Goal: Task Accomplishment & Management: Complete application form

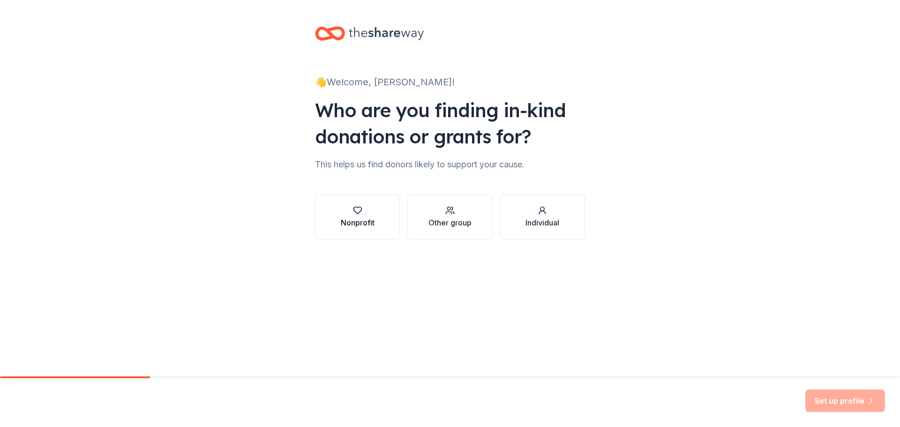
click at [359, 208] on icon "button" at bounding box center [357, 210] width 9 height 9
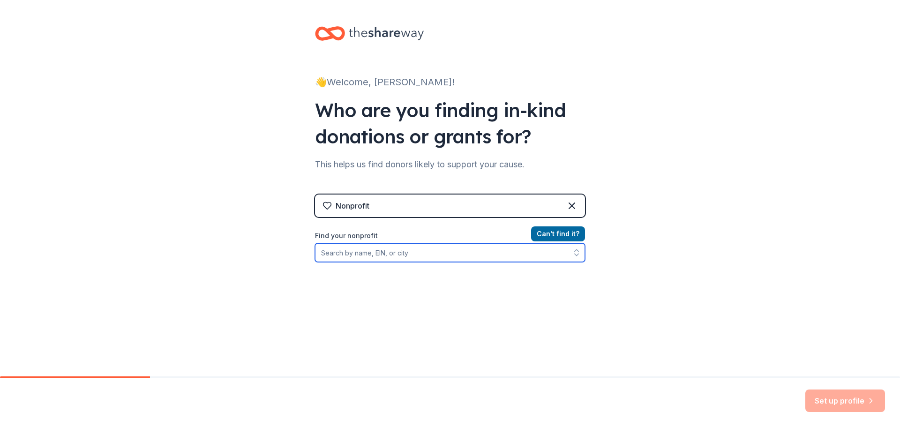
click at [341, 251] on input "Find your nonprofit" at bounding box center [450, 252] width 270 height 19
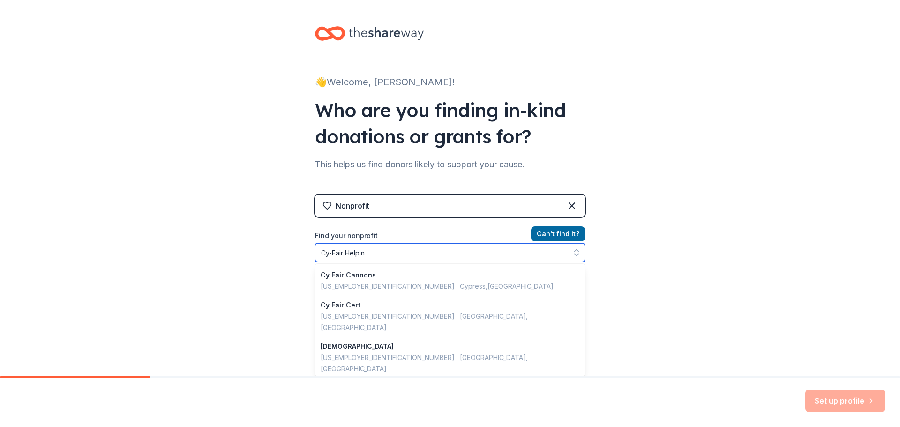
type input "Cy-Fair Helping"
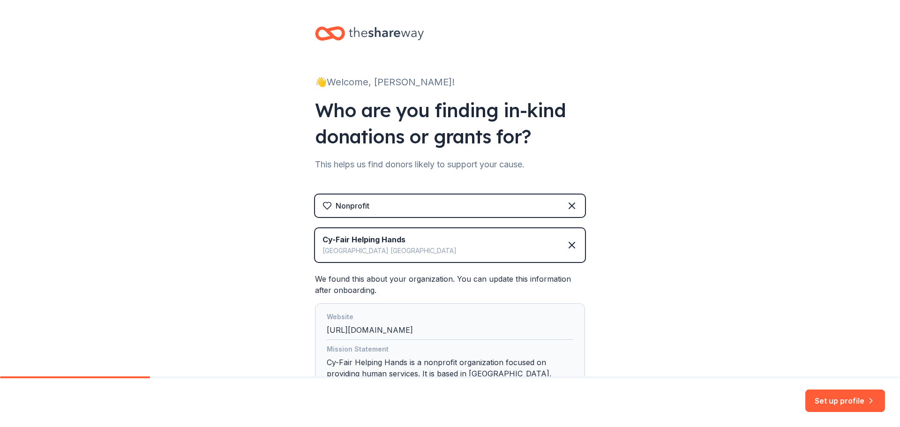
scroll to position [90, 0]
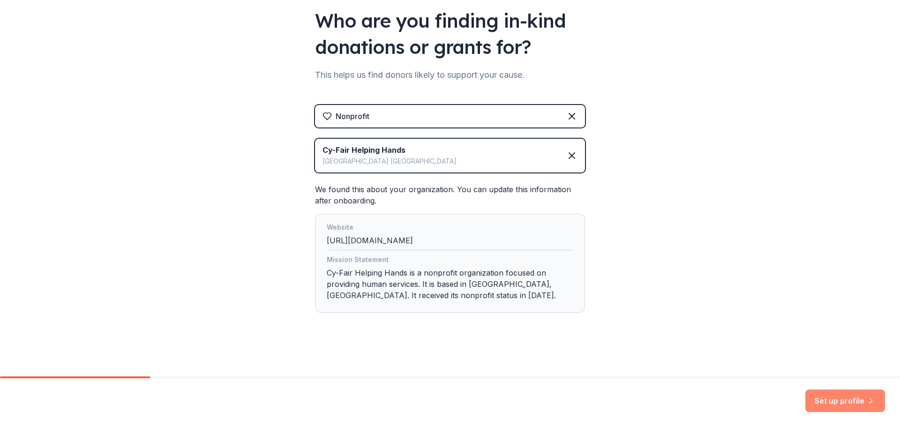
click at [826, 403] on button "Set up profile" at bounding box center [846, 401] width 80 height 23
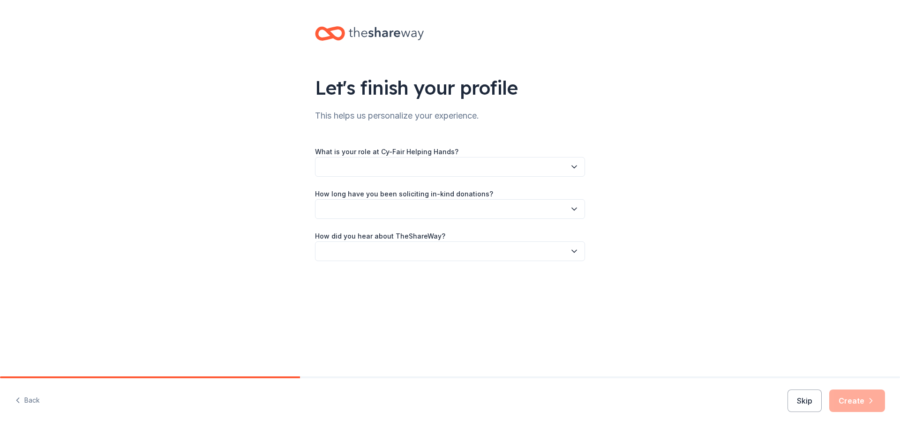
click at [385, 167] on button "button" at bounding box center [450, 167] width 270 height 20
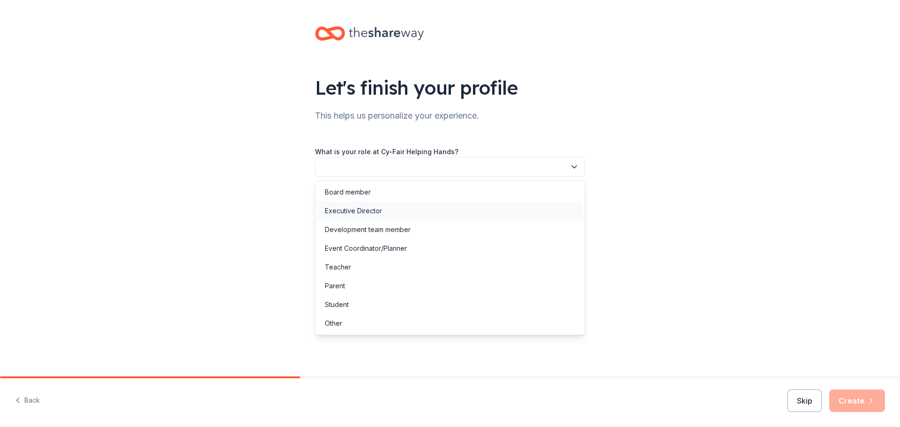
click at [374, 206] on div "Executive Director" at bounding box center [353, 210] width 57 height 11
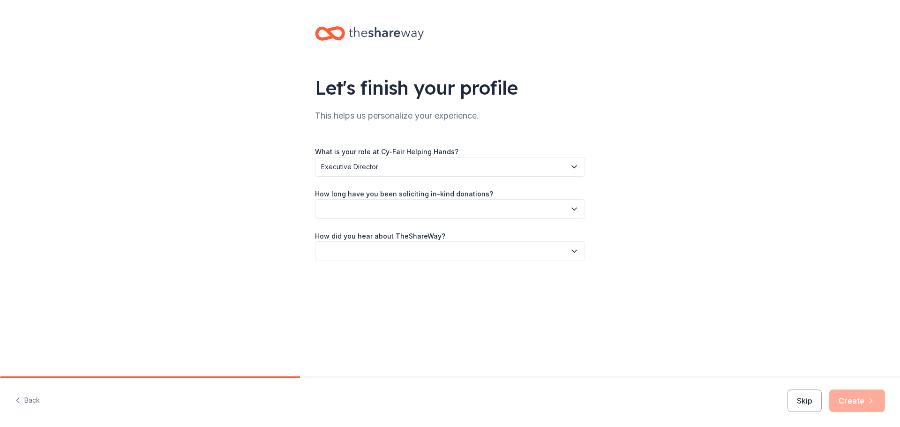
click at [374, 206] on button "button" at bounding box center [450, 209] width 270 height 20
click at [383, 287] on div "More than 5 years" at bounding box center [449, 290] width 265 height 19
click at [398, 251] on button "button" at bounding box center [450, 251] width 270 height 20
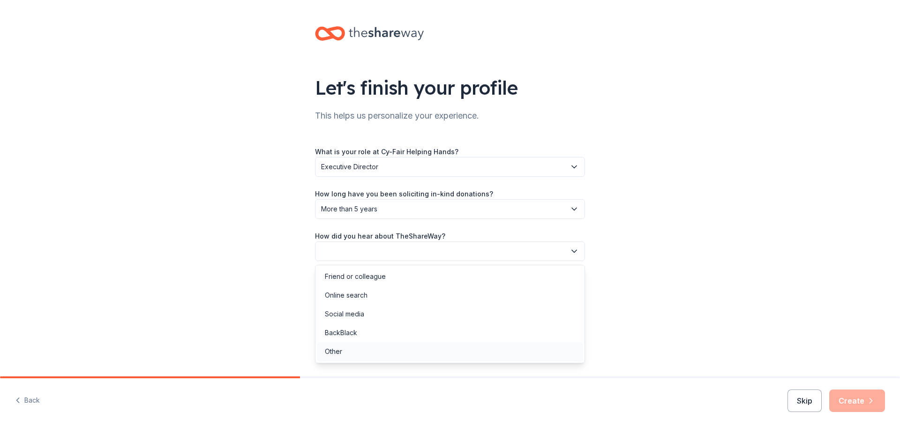
click at [354, 355] on div "Other" at bounding box center [449, 351] width 265 height 19
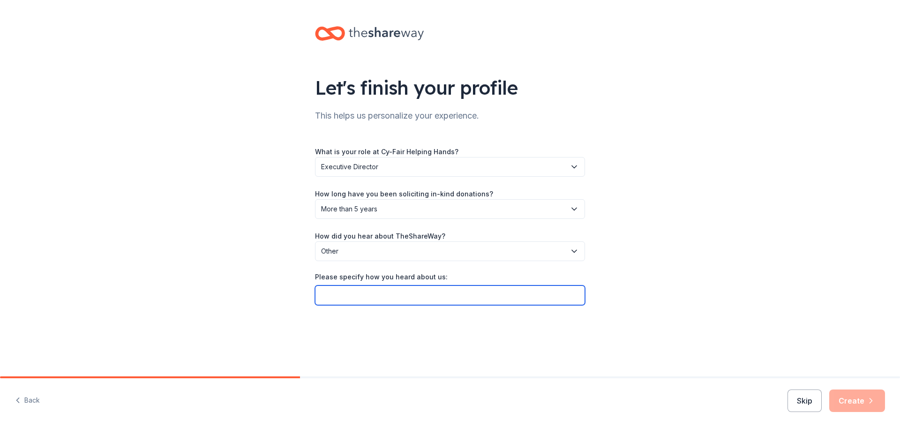
click at [373, 300] on input "Please specify how you heard about us:" at bounding box center [450, 296] width 270 height 20
type input "Through Auctria"
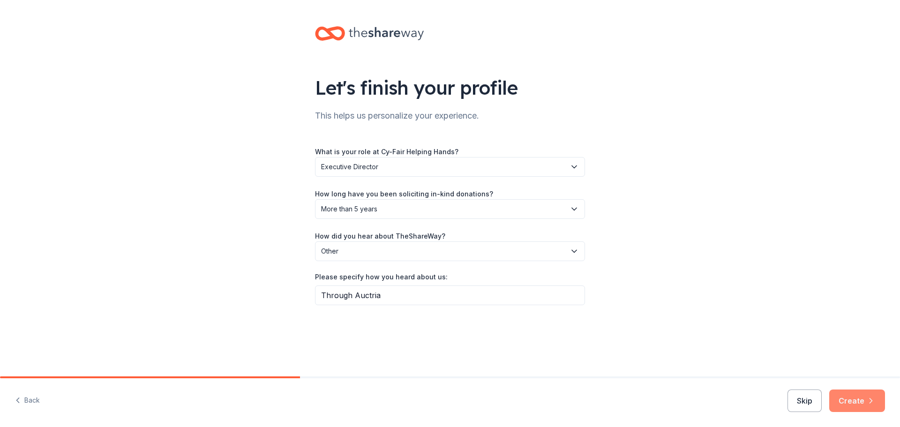
click at [845, 398] on button "Create" at bounding box center [858, 401] width 56 height 23
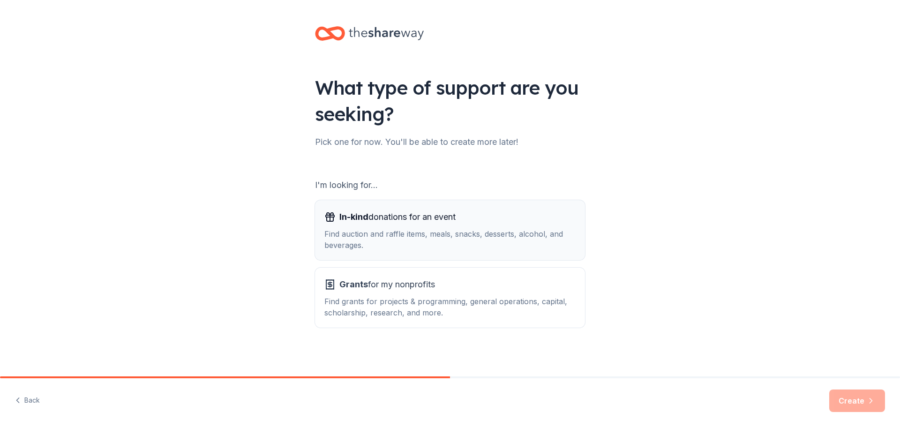
click at [377, 241] on div "Find auction and raffle items, meals, snacks, desserts, alcohol, and beverages." at bounding box center [449, 239] width 251 height 23
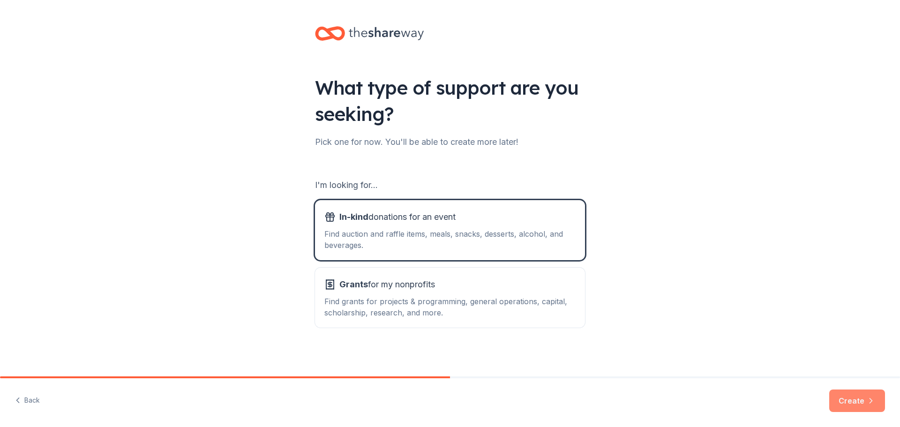
click at [842, 400] on button "Create" at bounding box center [858, 401] width 56 height 23
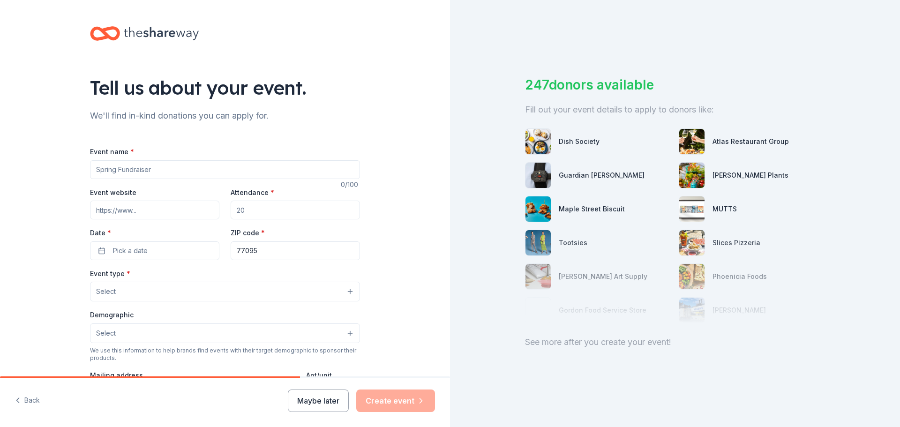
click at [141, 169] on input "Event name *" at bounding box center [225, 169] width 270 height 19
type input "Festival of Trees"
click at [253, 211] on input "Attendance *" at bounding box center [295, 210] width 129 height 19
type input "250"
click at [136, 249] on span "Pick a date" at bounding box center [130, 250] width 35 height 11
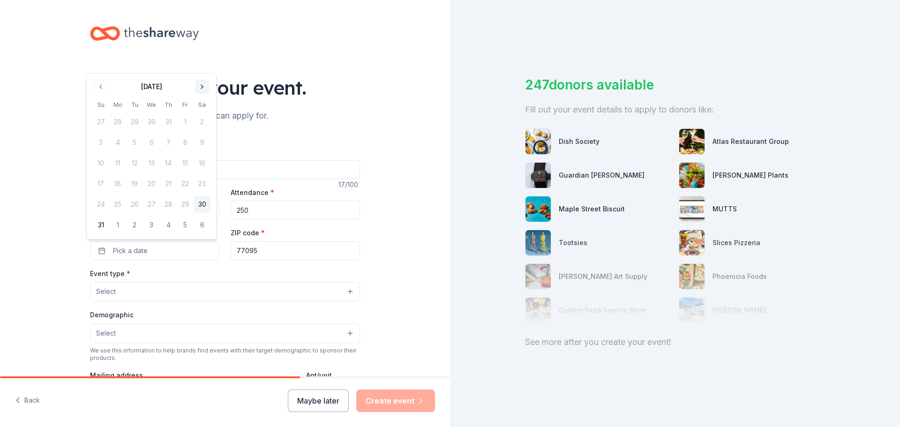
click at [198, 87] on button "Go to next month" at bounding box center [202, 86] width 13 height 13
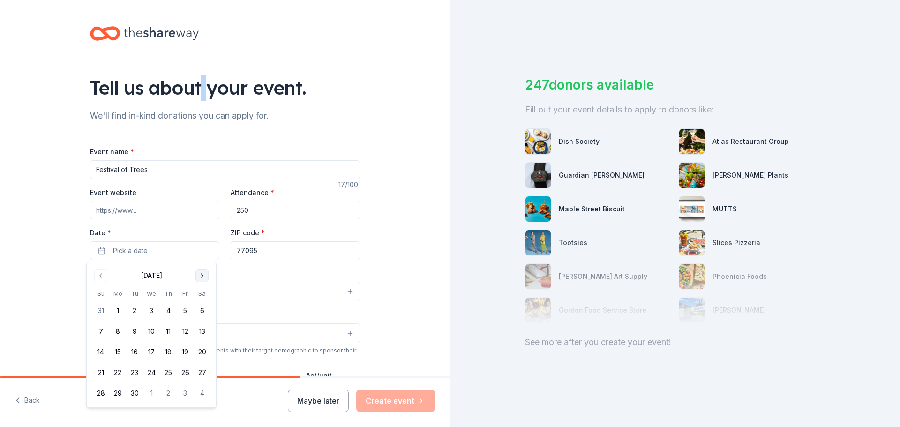
click at [198, 87] on div "Tell us about your event." at bounding box center [225, 88] width 270 height 26
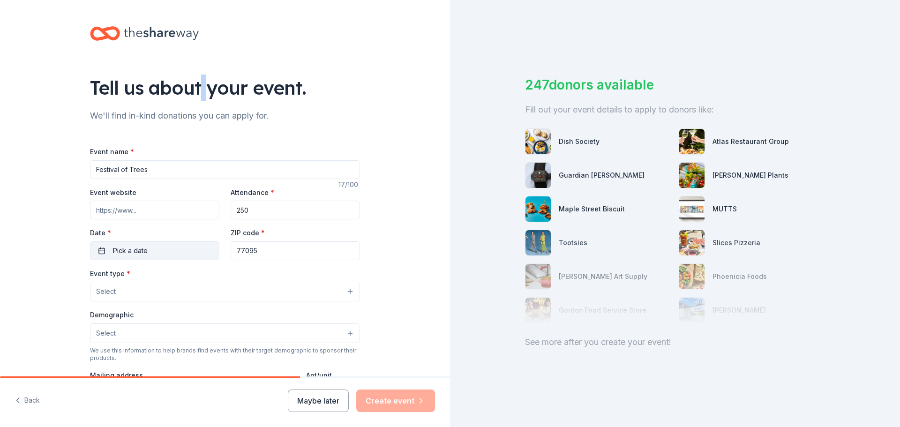
click at [117, 248] on span "Pick a date" at bounding box center [130, 250] width 35 height 11
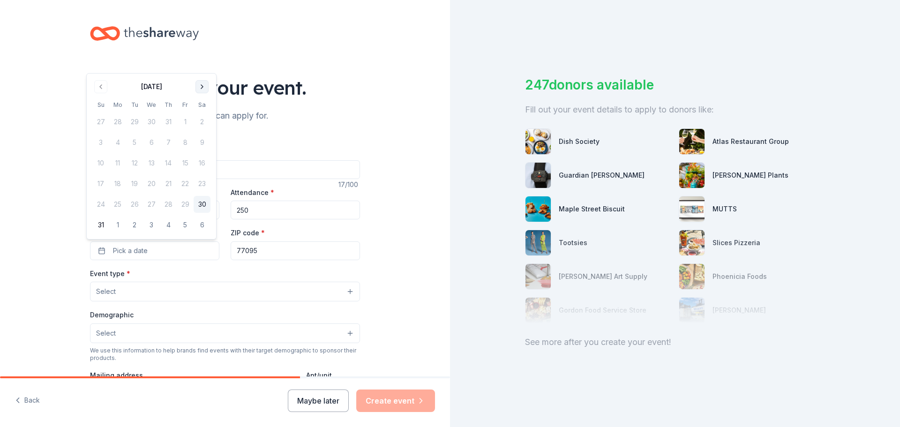
click at [200, 87] on button "Go to next month" at bounding box center [202, 86] width 13 height 13
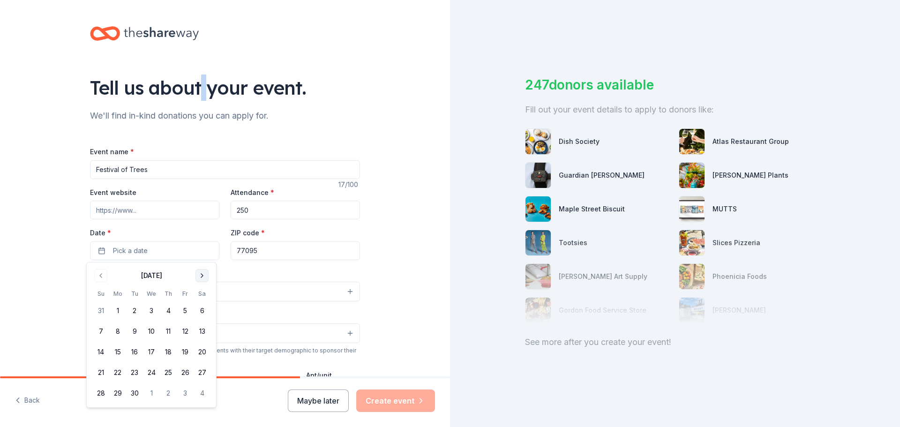
click at [202, 277] on button "Go to next month" at bounding box center [202, 275] width 13 height 13
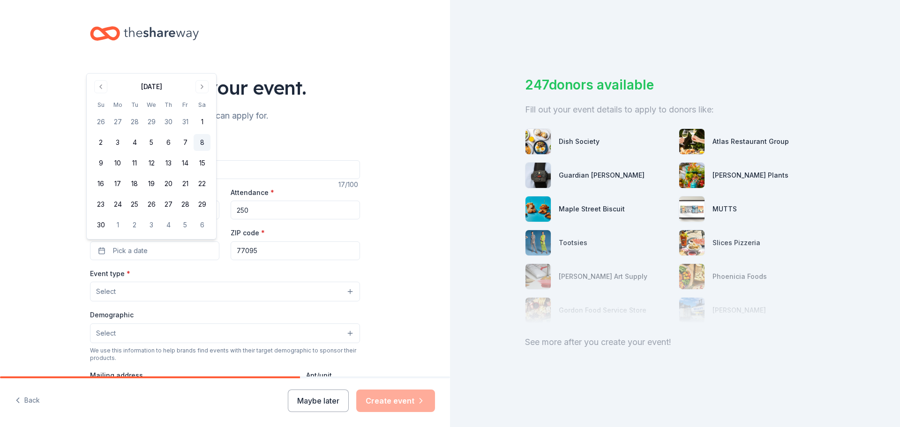
click at [202, 139] on button "8" at bounding box center [202, 142] width 17 height 17
click at [261, 249] on input "77095" at bounding box center [295, 250] width 129 height 19
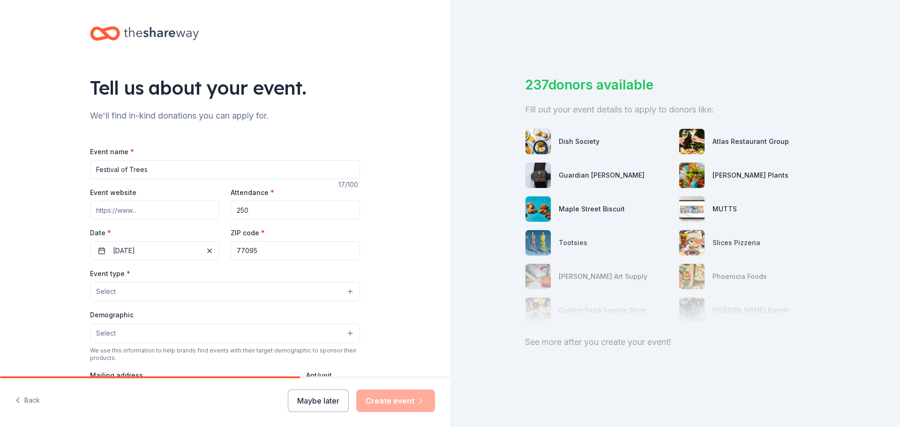
paste input "https://www.cyfairhelpinghands.org/fot2025/"
type input "https://www.cyfairhelpinghands.org/fot2025/"
click at [254, 250] on input "77095" at bounding box center [295, 250] width 129 height 19
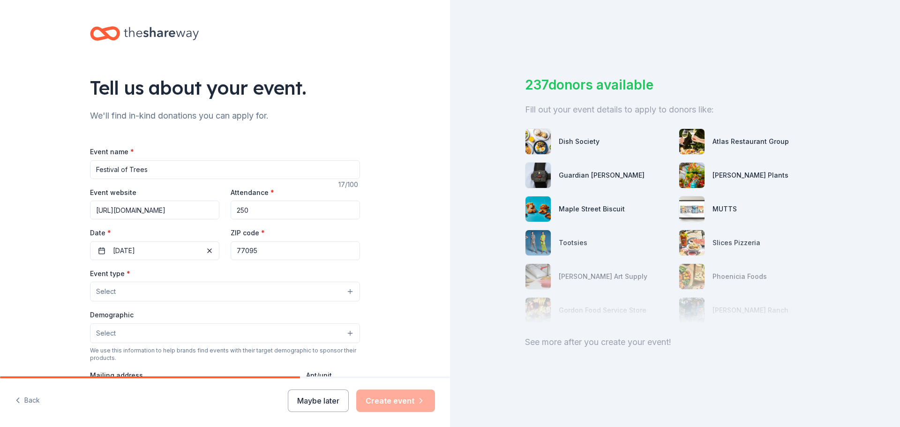
drag, startPoint x: 254, startPoint y: 250, endPoint x: 241, endPoint y: 248, distance: 13.8
click at [241, 248] on input "77095" at bounding box center [295, 250] width 129 height 19
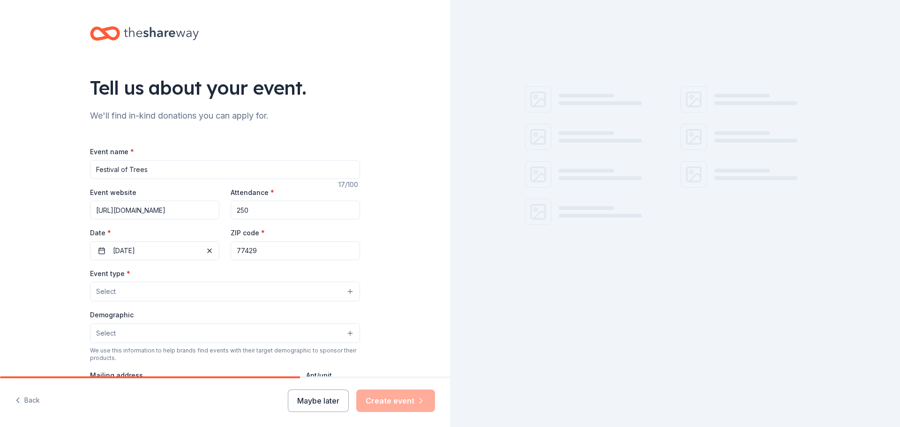
type input "77429"
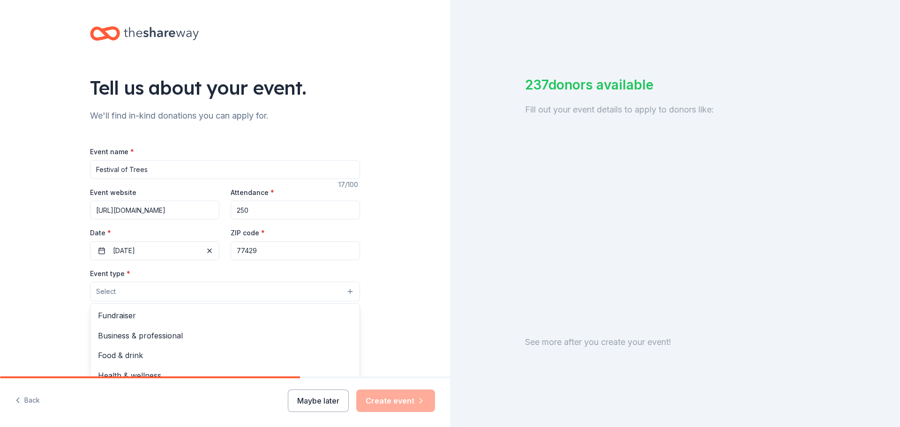
click at [125, 286] on button "Select" at bounding box center [225, 292] width 270 height 20
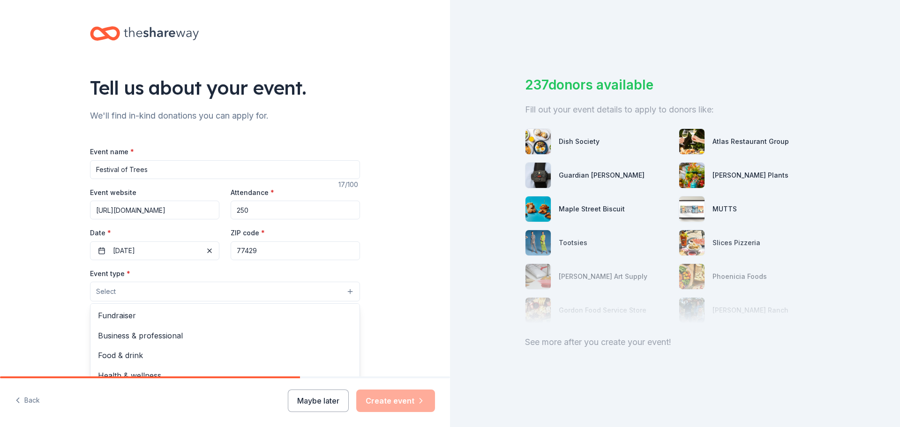
scroll to position [47, 0]
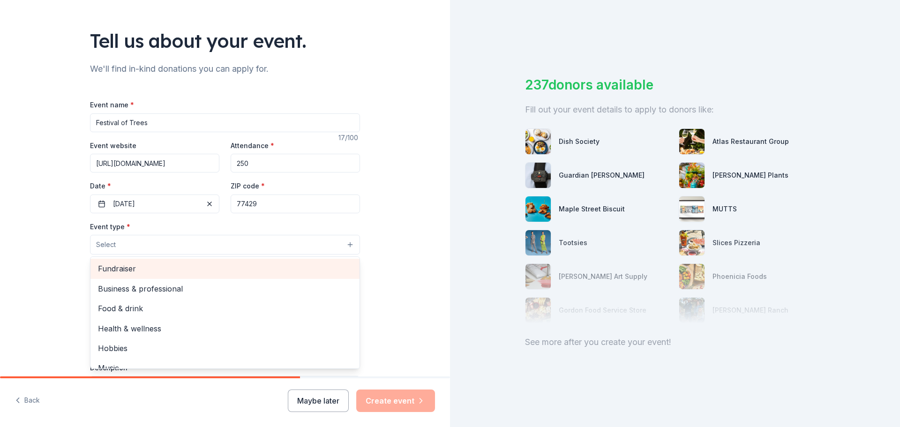
click at [120, 271] on span "Fundraiser" at bounding box center [225, 269] width 254 height 12
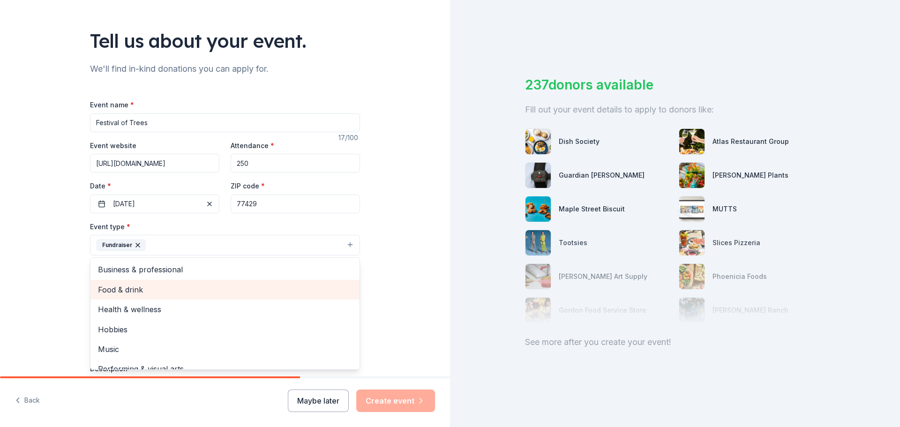
click at [146, 290] on span "Food & drink" at bounding box center [225, 290] width 254 height 12
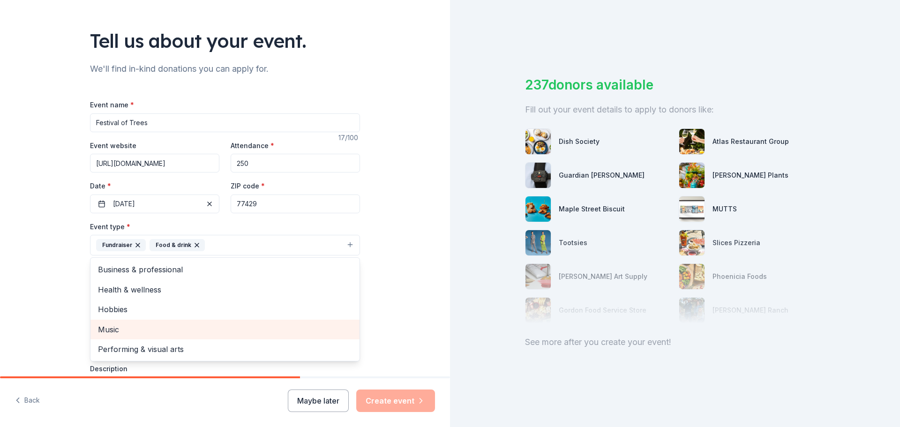
click at [149, 324] on span "Music" at bounding box center [225, 330] width 254 height 12
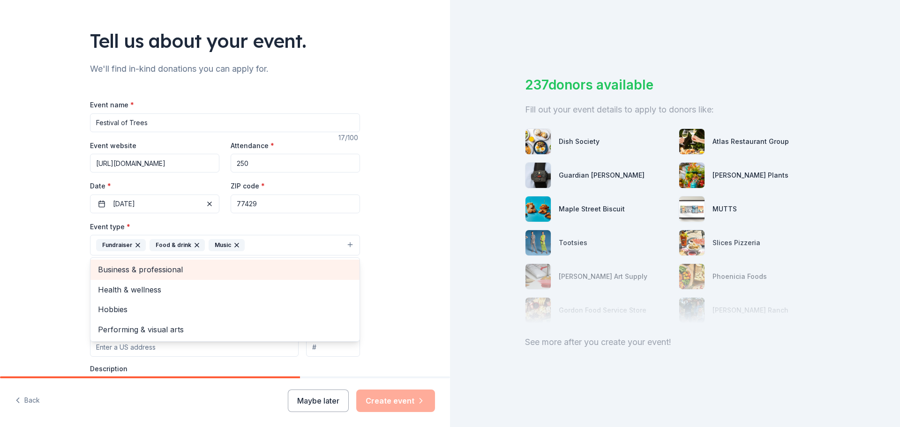
click at [236, 272] on span "Business & professional" at bounding box center [225, 270] width 254 height 12
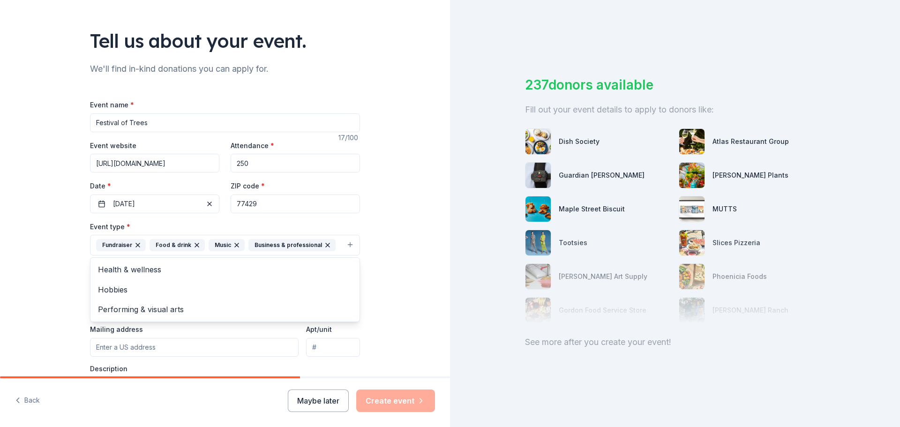
click at [418, 309] on div "Tell us about your event. We'll find in-kind donations you can apply for. Event…" at bounding box center [225, 265] width 450 height 625
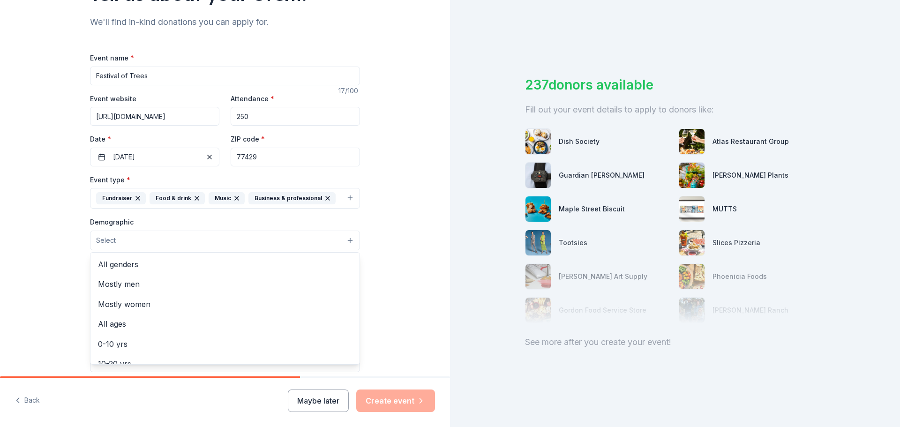
click at [279, 237] on button "Select" at bounding box center [225, 241] width 270 height 20
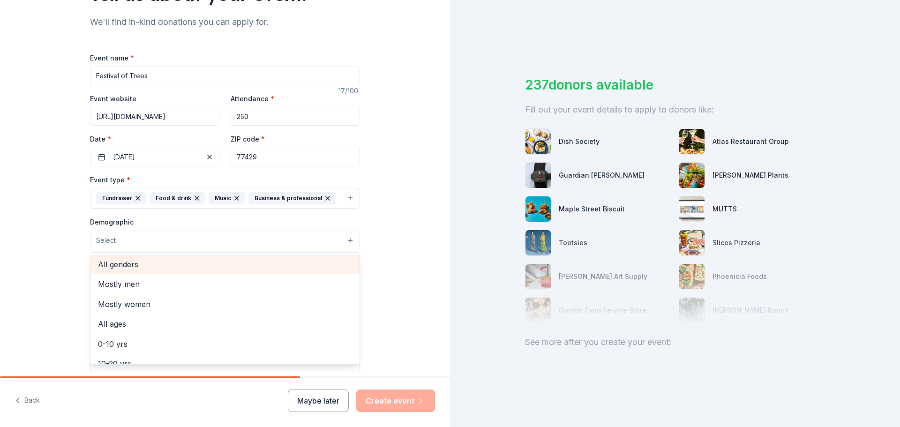
click at [111, 264] on span "All genders" at bounding box center [225, 264] width 254 height 12
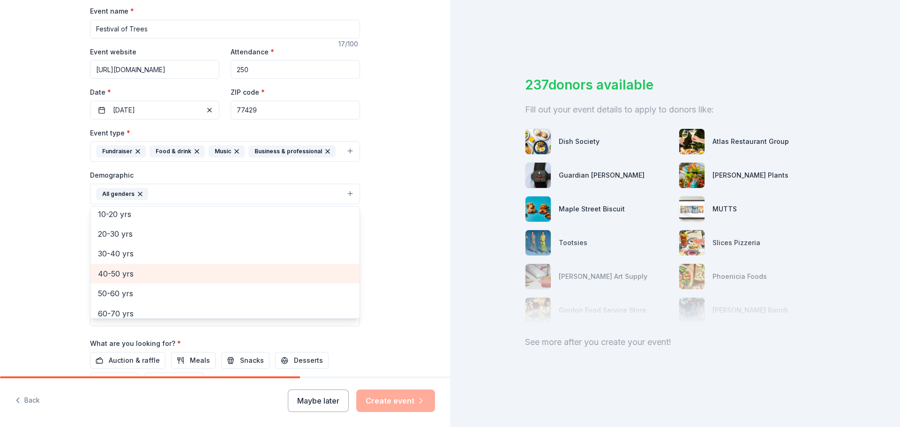
scroll to position [37, 0]
click at [107, 279] on span "20-30 yrs" at bounding box center [225, 281] width 254 height 12
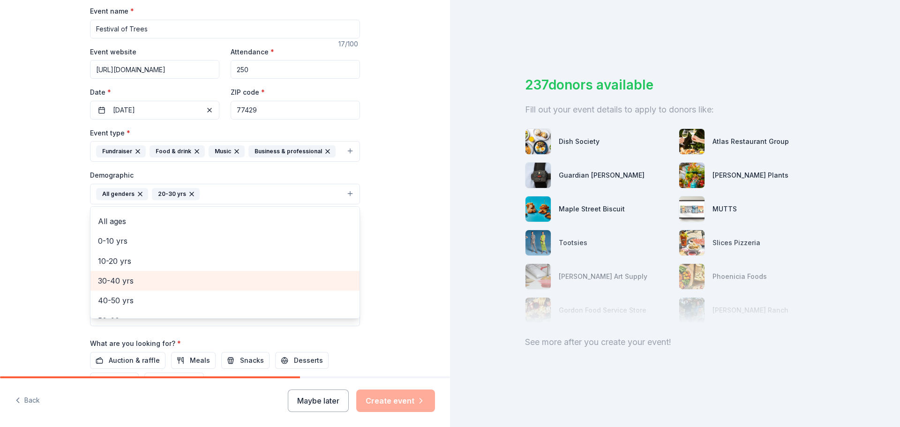
click at [116, 273] on div "30-40 yrs" at bounding box center [225, 281] width 269 height 20
click at [114, 279] on span "40-50 yrs" at bounding box center [225, 281] width 254 height 12
click at [114, 279] on span "50-60 yrs" at bounding box center [225, 281] width 254 height 12
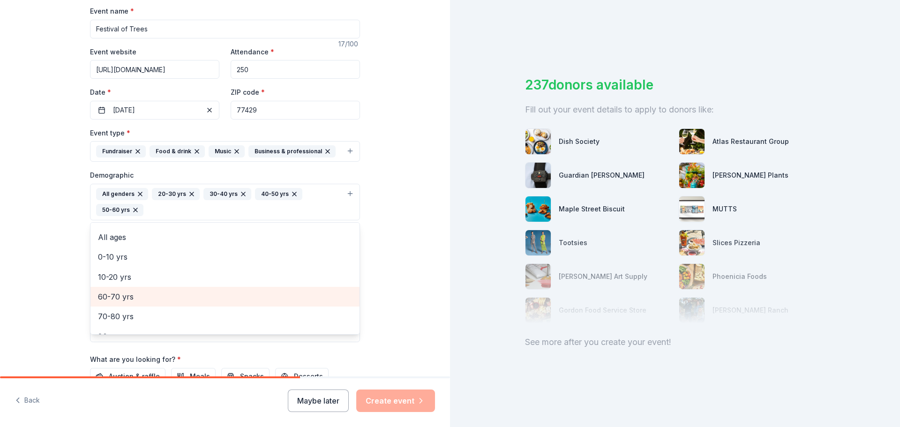
click at [110, 293] on span "60-70 yrs" at bounding box center [225, 297] width 254 height 12
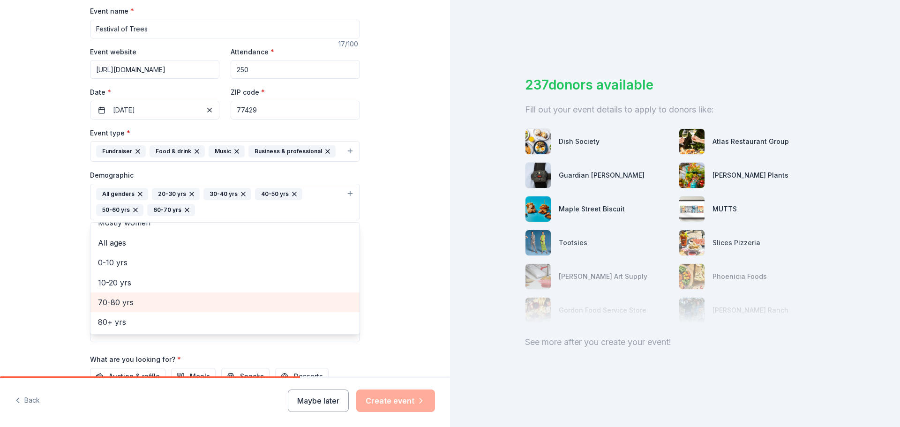
click at [117, 304] on span "70-80 yrs" at bounding box center [225, 302] width 254 height 12
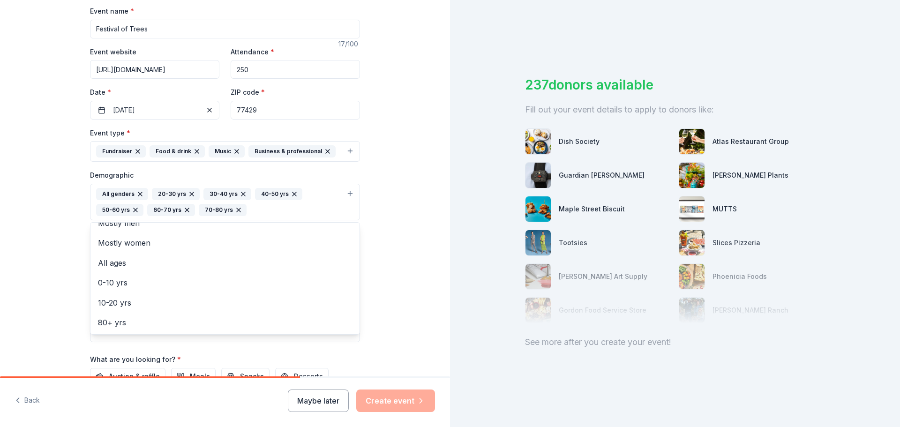
click at [415, 287] on div "Tell us about your event. We'll find in-kind donations you can apply for. Event…" at bounding box center [225, 180] width 450 height 642
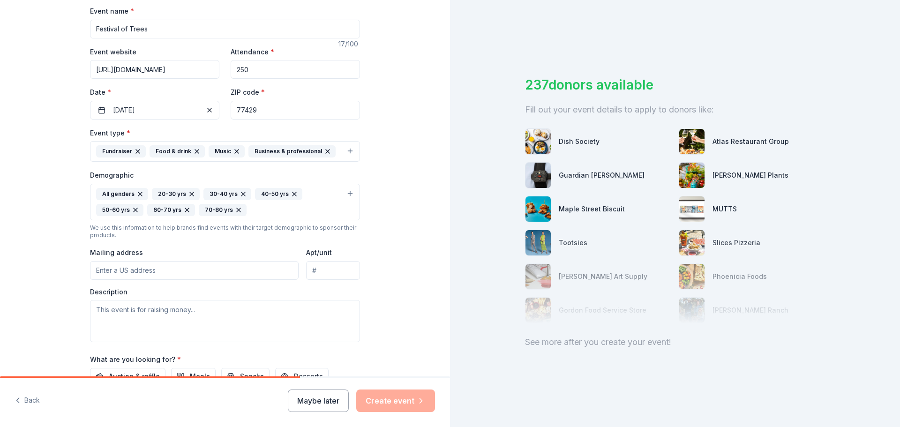
scroll to position [234, 0]
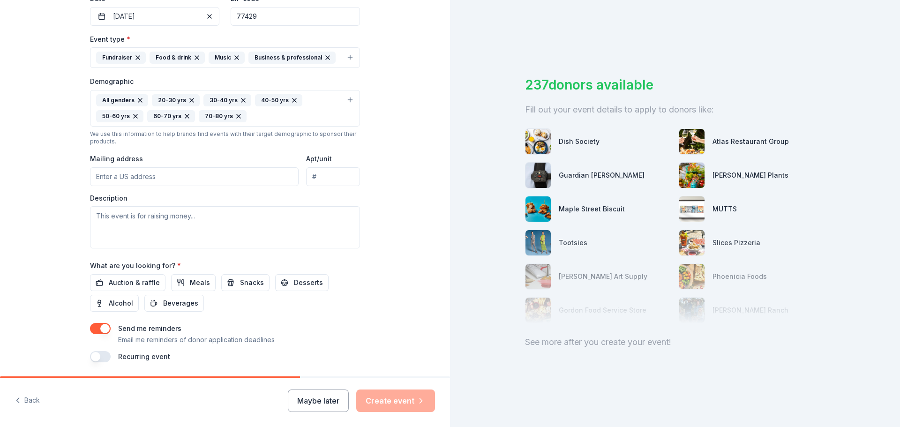
click at [143, 174] on input "Mailing address" at bounding box center [194, 176] width 209 height 19
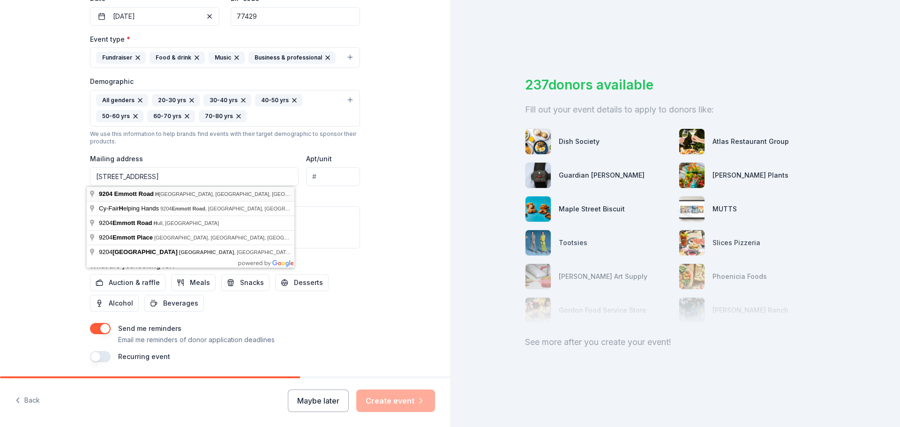
type input "9204 Emmott Road, Houston, TX, 77040"
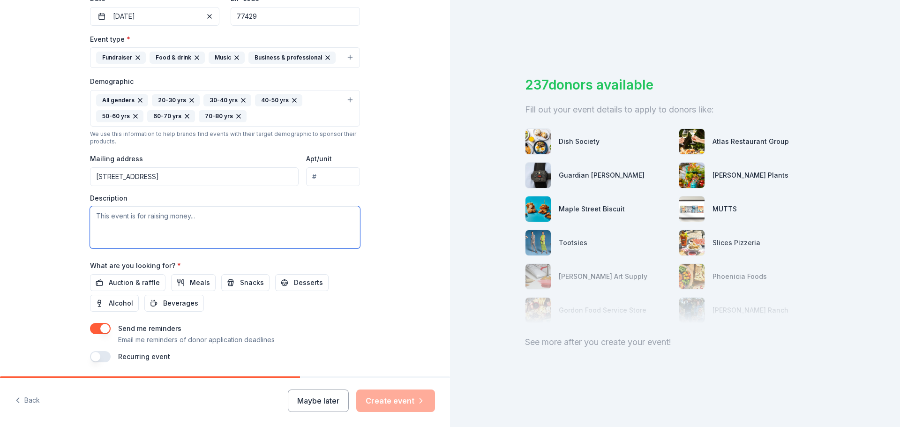
click at [178, 219] on textarea at bounding box center [225, 227] width 270 height 42
type textarea "This is our annual fundraising event."
click at [127, 281] on span "Auction & raffle" at bounding box center [134, 282] width 51 height 11
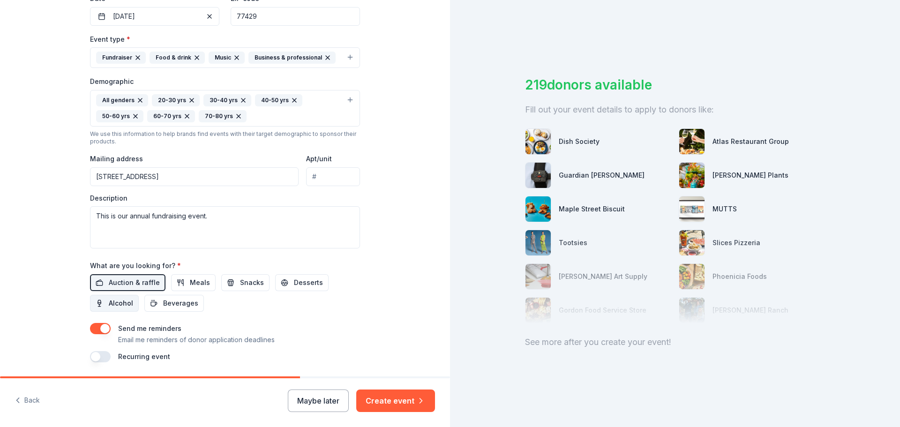
click at [121, 303] on span "Alcohol" at bounding box center [121, 303] width 24 height 11
click at [389, 395] on button "Create event" at bounding box center [395, 401] width 79 height 23
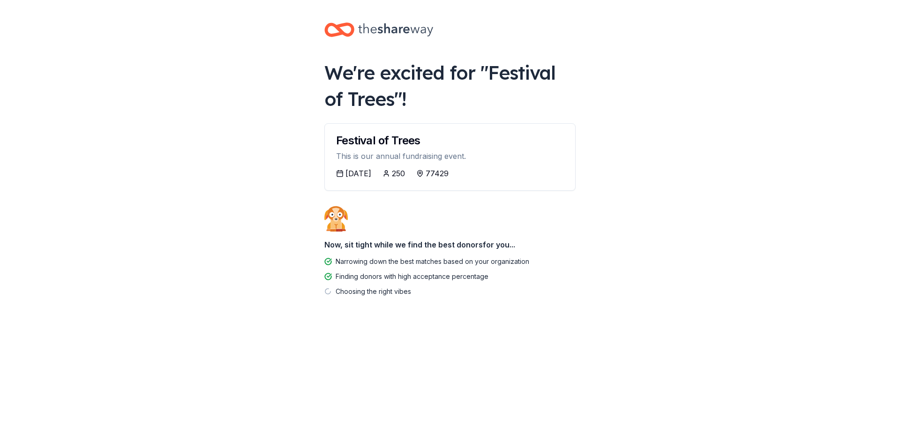
click at [365, 174] on div "11/07/2025" at bounding box center [359, 173] width 26 height 11
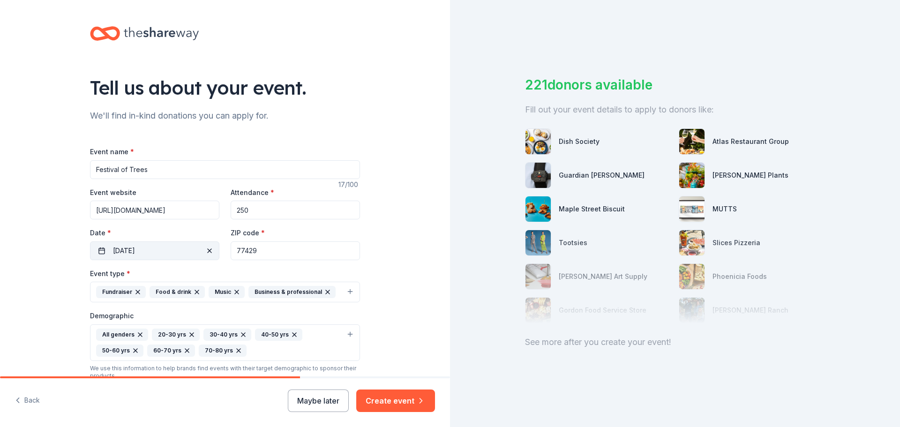
click at [155, 251] on button "11/08/2025" at bounding box center [154, 250] width 129 height 19
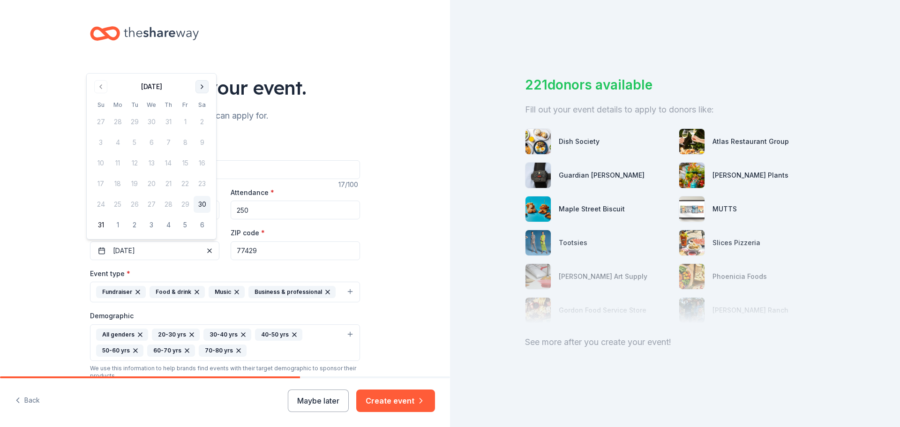
click at [201, 87] on button "Go to next month" at bounding box center [202, 86] width 13 height 13
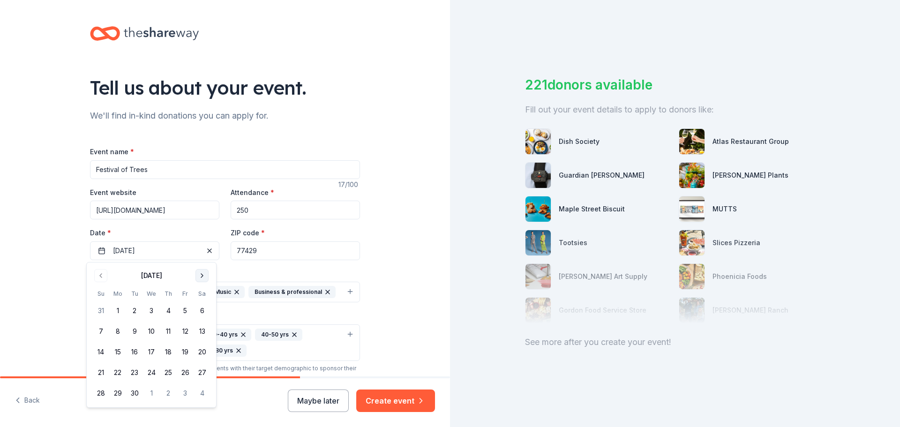
click at [202, 275] on button "Go to next month" at bounding box center [202, 275] width 13 height 13
click at [201, 276] on button "Go to next month" at bounding box center [202, 275] width 13 height 13
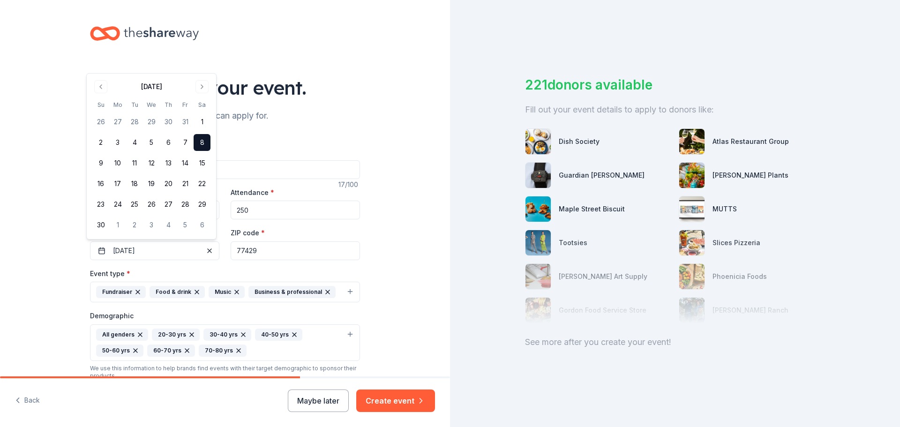
click at [202, 143] on button "8" at bounding box center [202, 142] width 17 height 17
click at [199, 140] on button "8" at bounding box center [202, 142] width 17 height 17
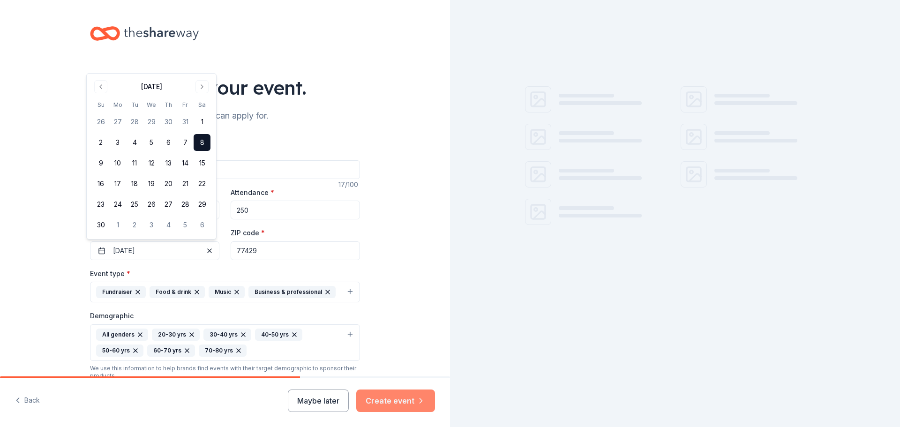
click at [383, 399] on button "Create event" at bounding box center [395, 401] width 79 height 23
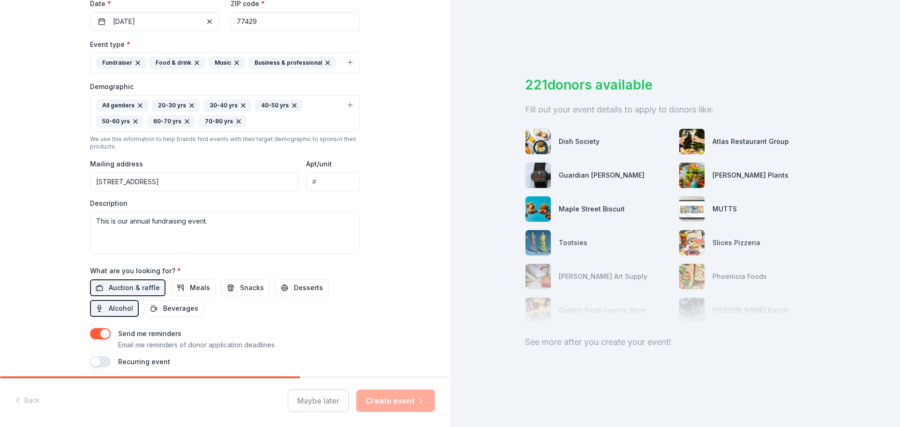
scroll to position [265, 0]
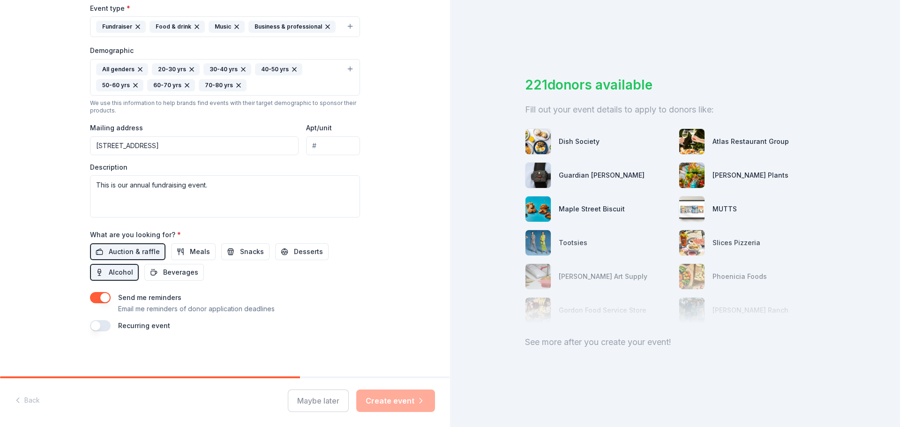
click at [383, 402] on div "Maybe later Create event" at bounding box center [361, 401] width 147 height 23
click at [776, 251] on div at bounding box center [675, 277] width 300 height 94
click at [574, 344] on div "See more after you create your event!" at bounding box center [675, 342] width 300 height 15
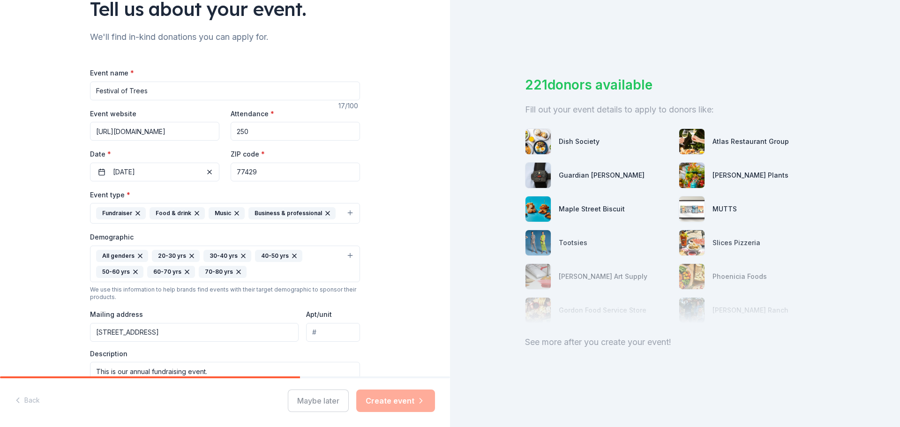
scroll to position [46, 0]
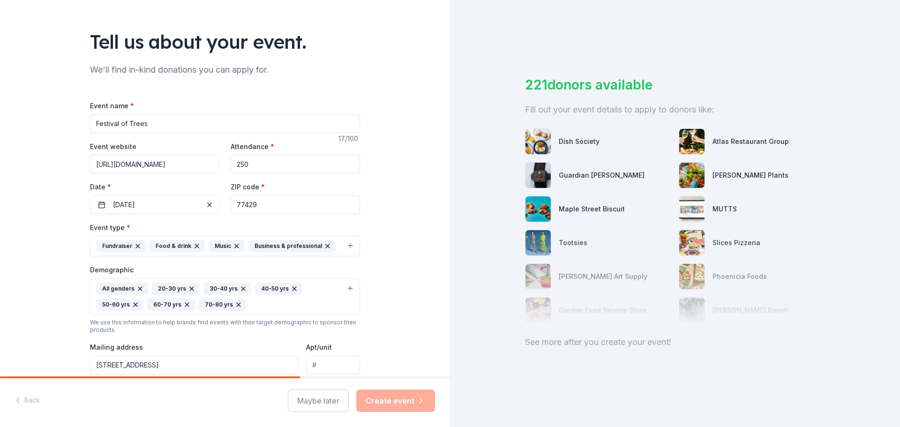
click at [586, 175] on div "Guardian Angel Device" at bounding box center [602, 175] width 86 height 11
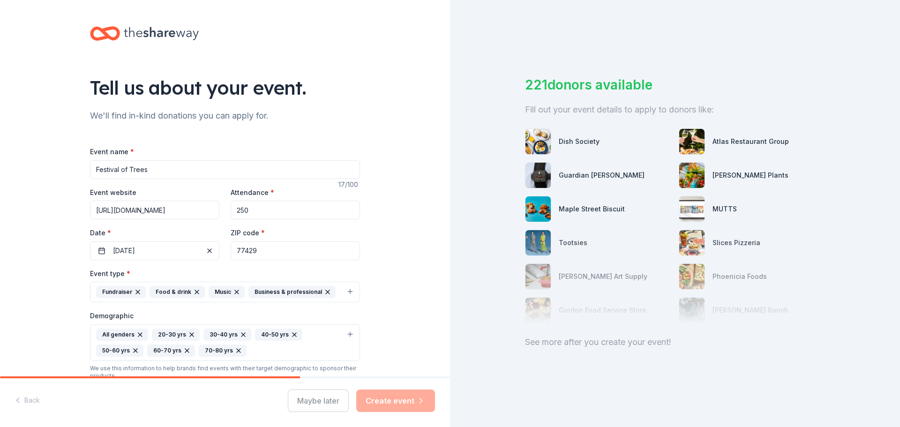
click at [837, 243] on div "221 donors available Fill out your event details to apply to donors like: Dish …" at bounding box center [675, 213] width 450 height 427
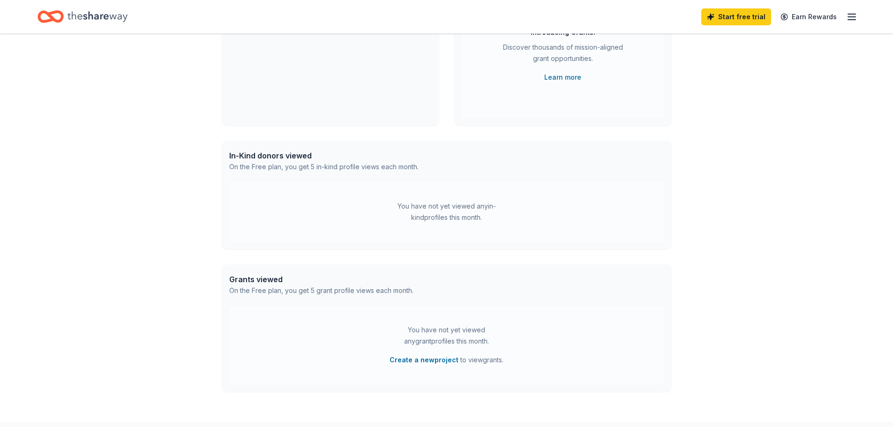
scroll to position [203, 0]
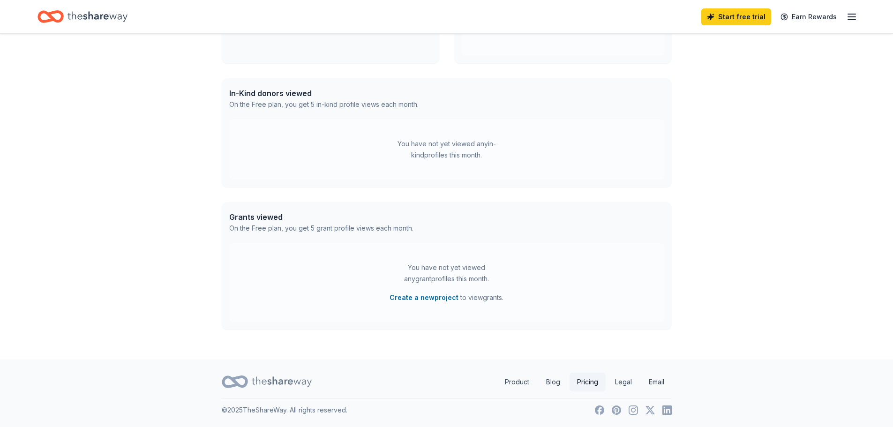
click at [585, 382] on link "Pricing" at bounding box center [588, 382] width 36 height 19
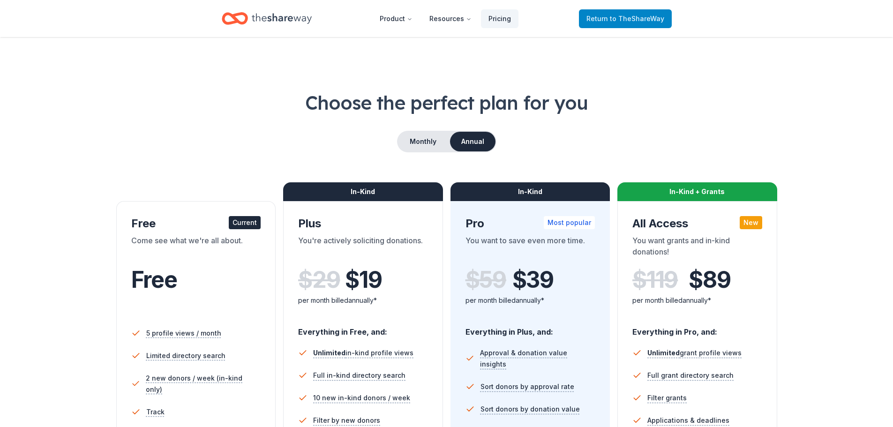
click at [596, 20] on span "Return to TheShareWay" at bounding box center [626, 18] width 78 height 11
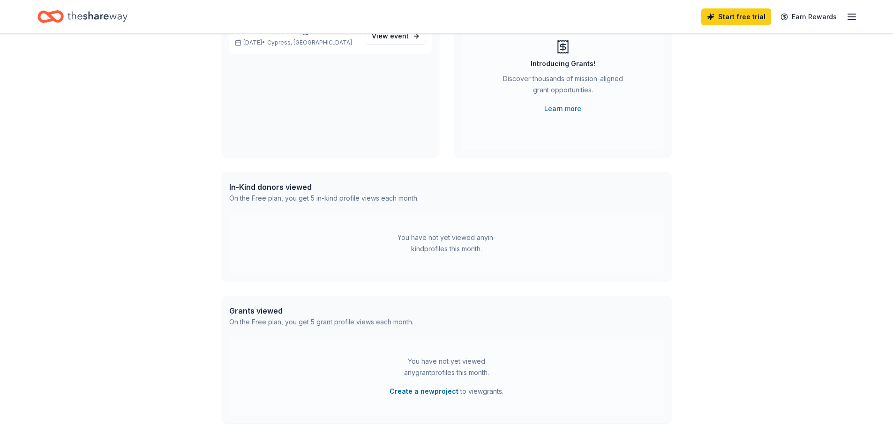
scroll to position [62, 0]
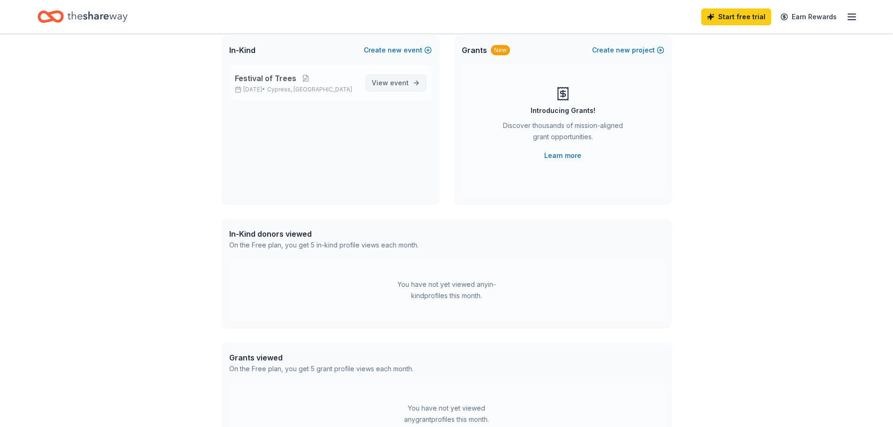
click at [396, 79] on span "event" at bounding box center [399, 83] width 19 height 8
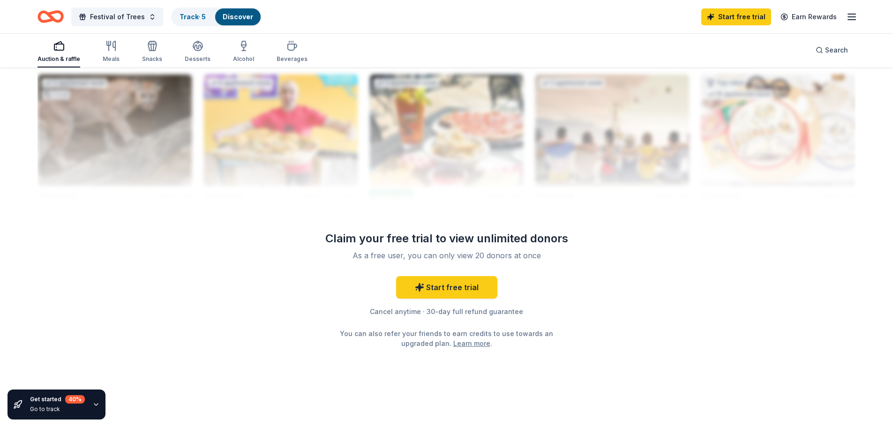
scroll to position [748, 0]
